Goal: Information Seeking & Learning: Find specific fact

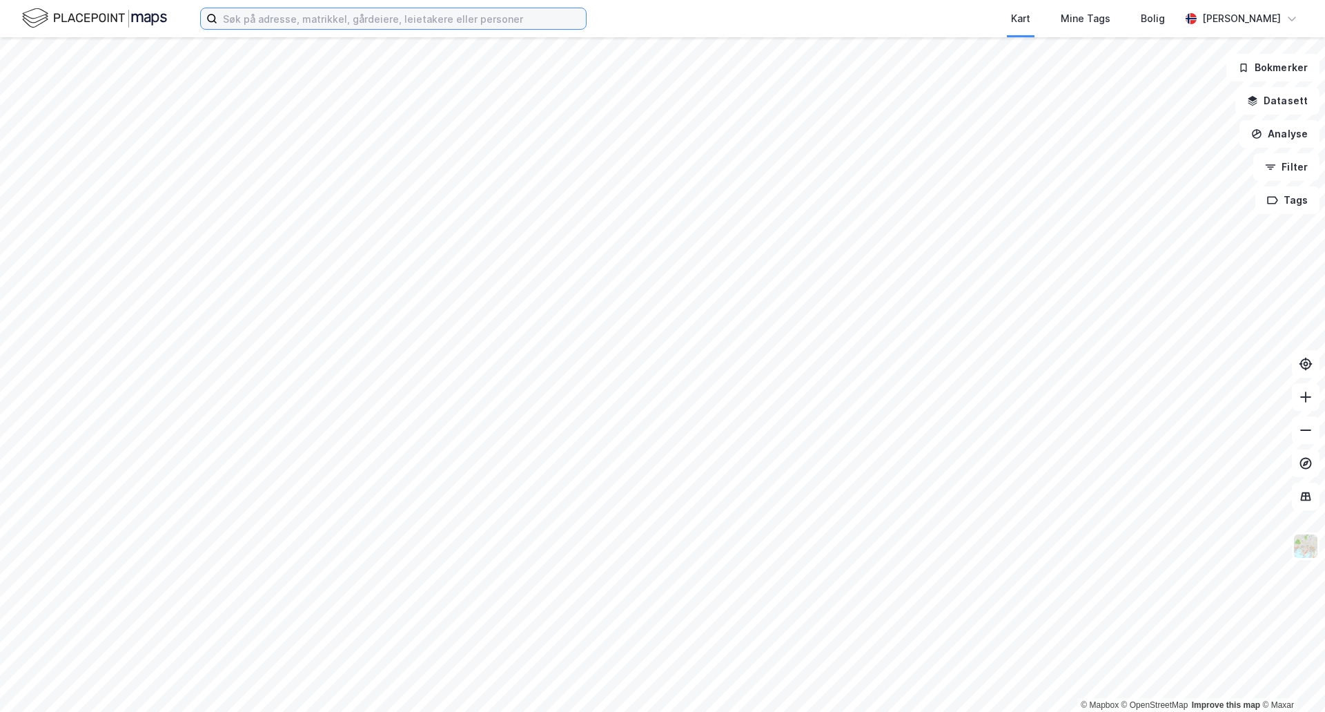
click at [319, 25] on input at bounding box center [401, 18] width 369 height 21
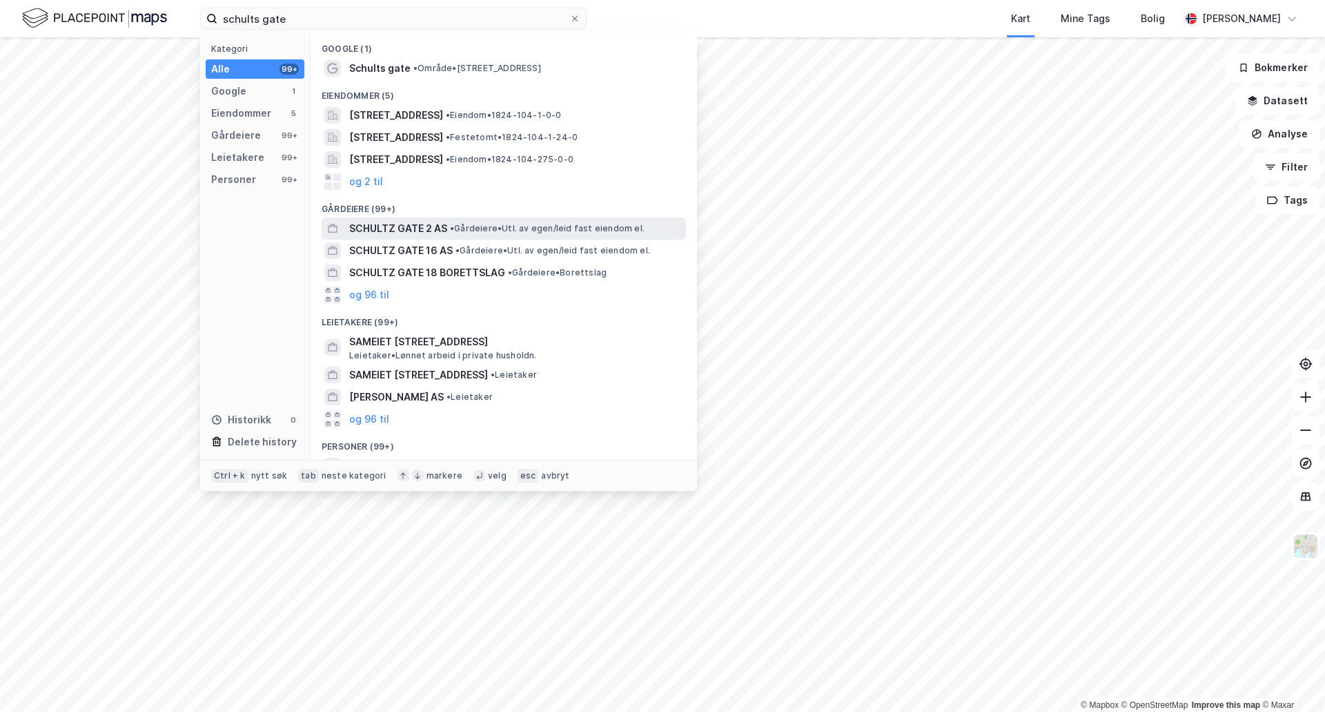
click at [400, 222] on span "SCHULTZ GATE 2 AS" at bounding box center [398, 228] width 98 height 17
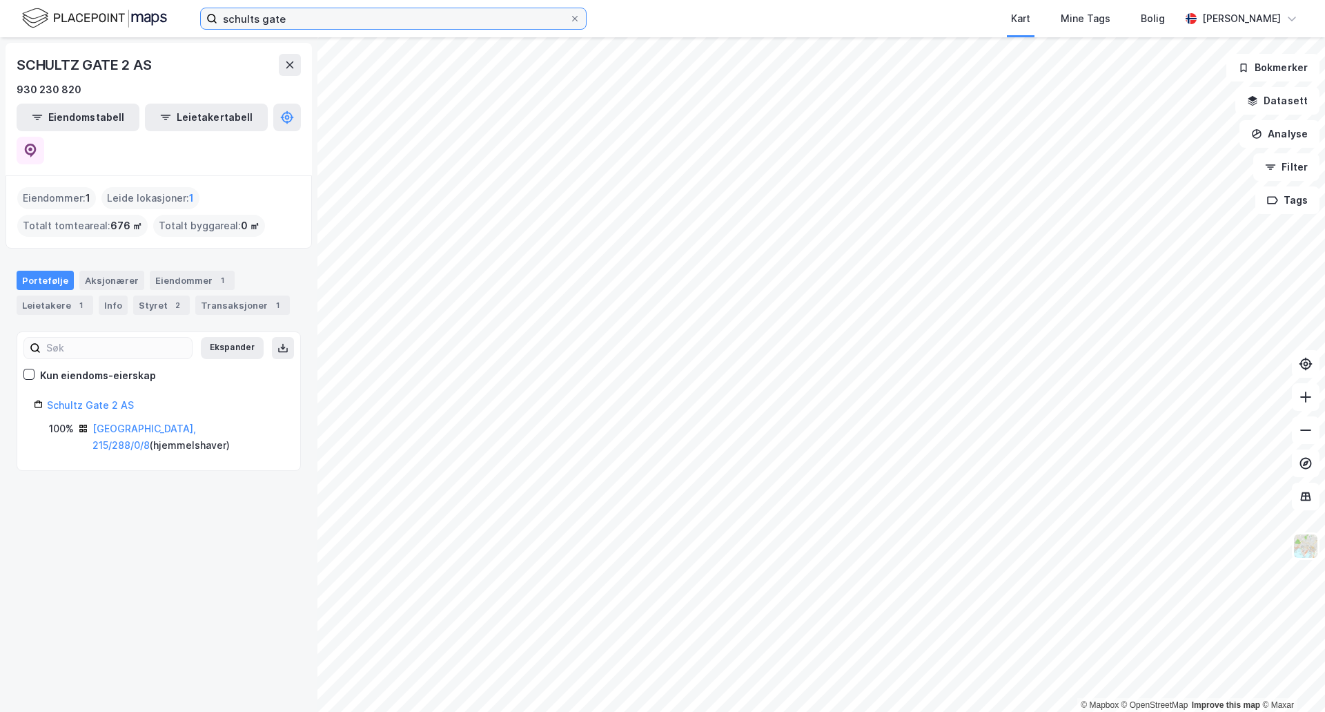
click at [295, 13] on input "schults gate" at bounding box center [393, 18] width 352 height 21
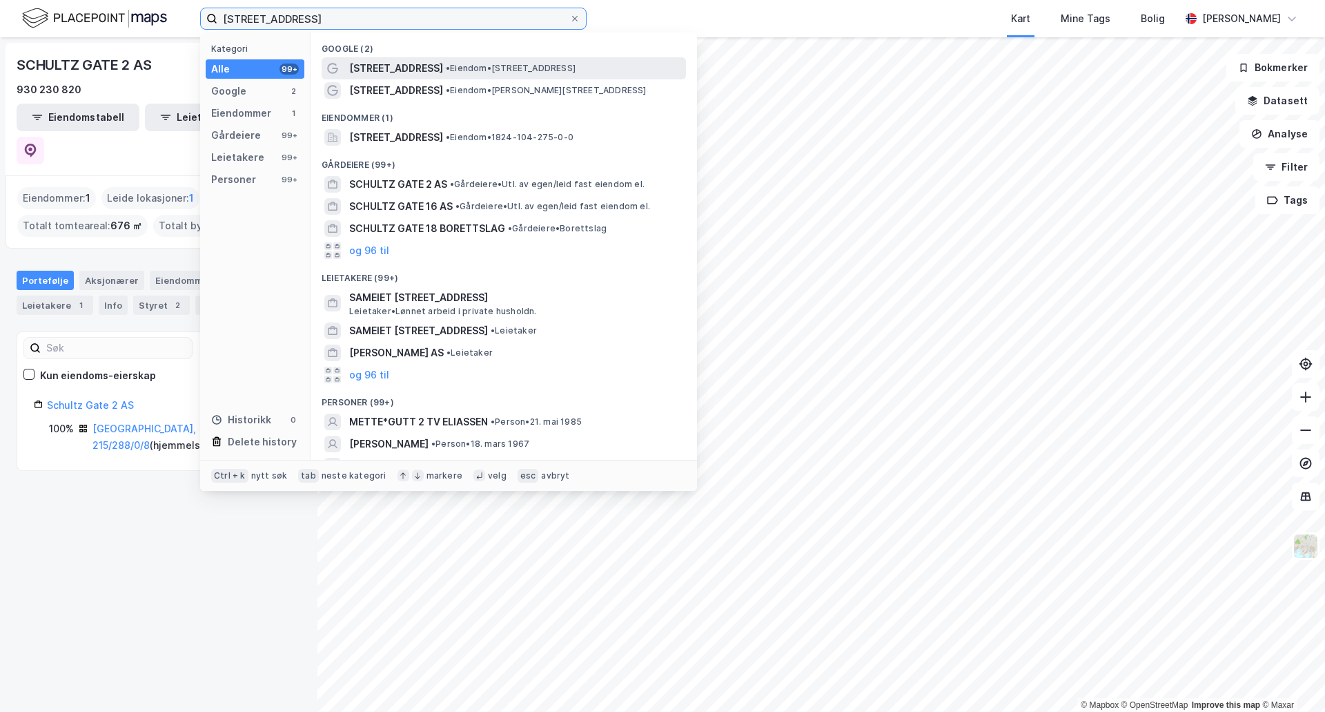
type input "[STREET_ADDRESS]"
click at [370, 63] on span "[STREET_ADDRESS]" at bounding box center [396, 68] width 94 height 17
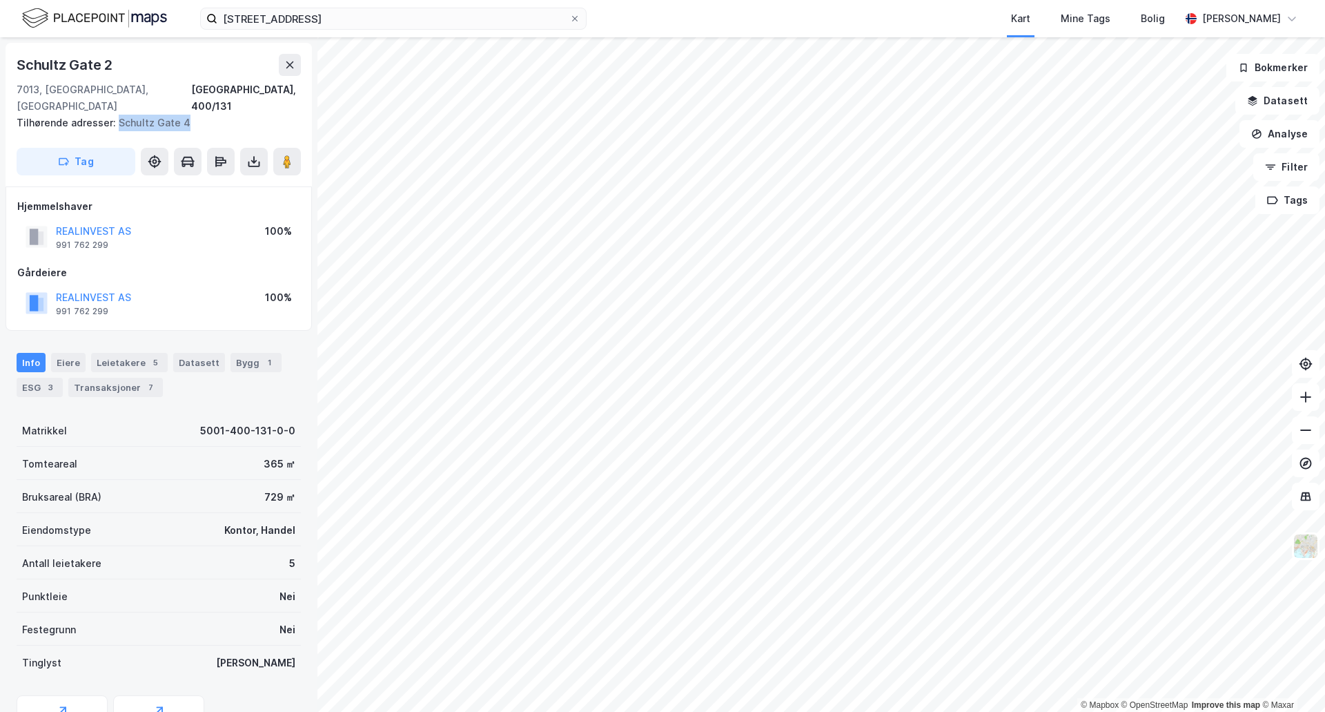
drag, startPoint x: 193, startPoint y: 99, endPoint x: 115, endPoint y: 104, distance: 78.1
click at [115, 115] on div "Tilhørende adresser: [STREET_ADDRESS]" at bounding box center [153, 123] width 273 height 17
copy div "Schultz Gate 4"
